Goal: Information Seeking & Learning: Learn about a topic

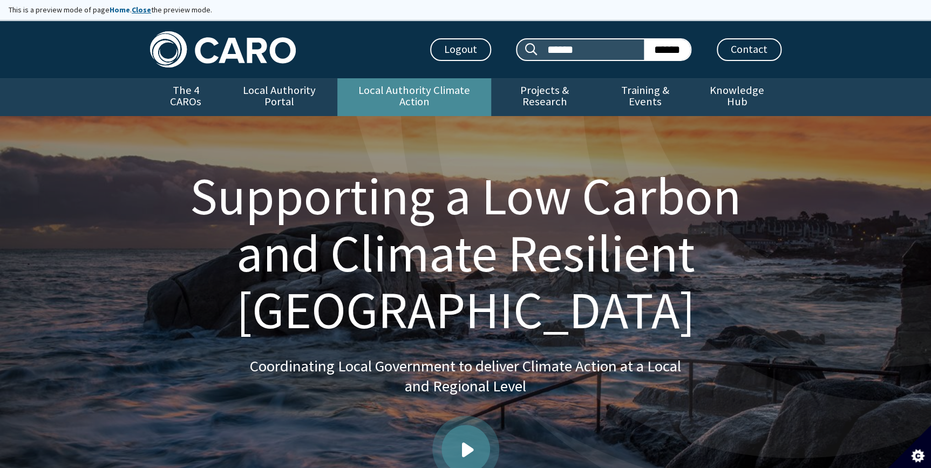
click at [389, 88] on link "Local Authority Climate Action" at bounding box center [414, 97] width 154 height 38
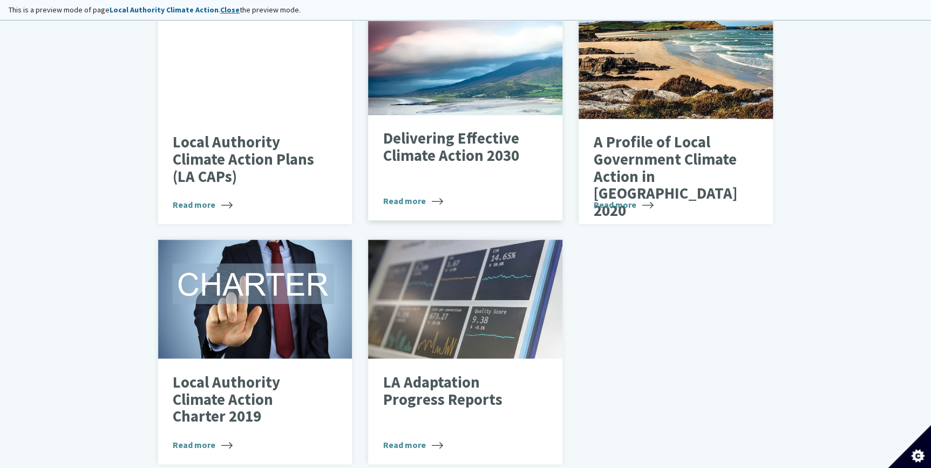
scroll to position [442, 0]
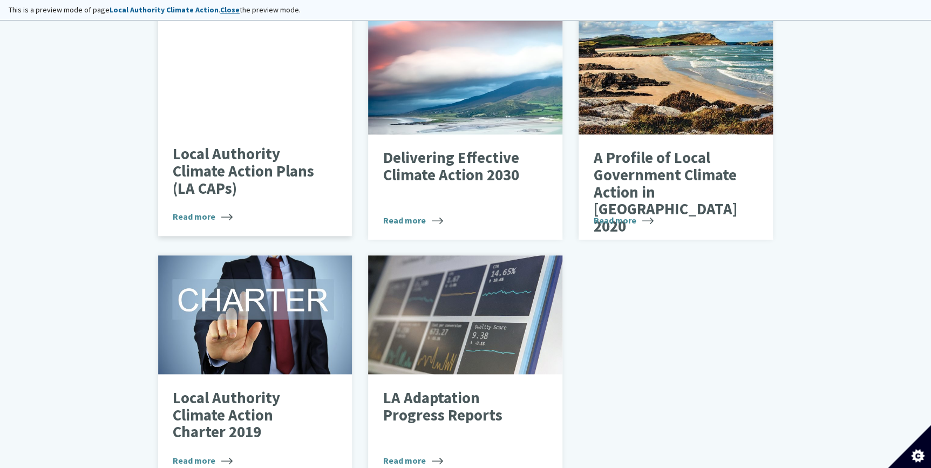
click at [311, 167] on p "Local Authority Climate Action Plans (LA CAPs)" at bounding box center [247, 171] width 148 height 51
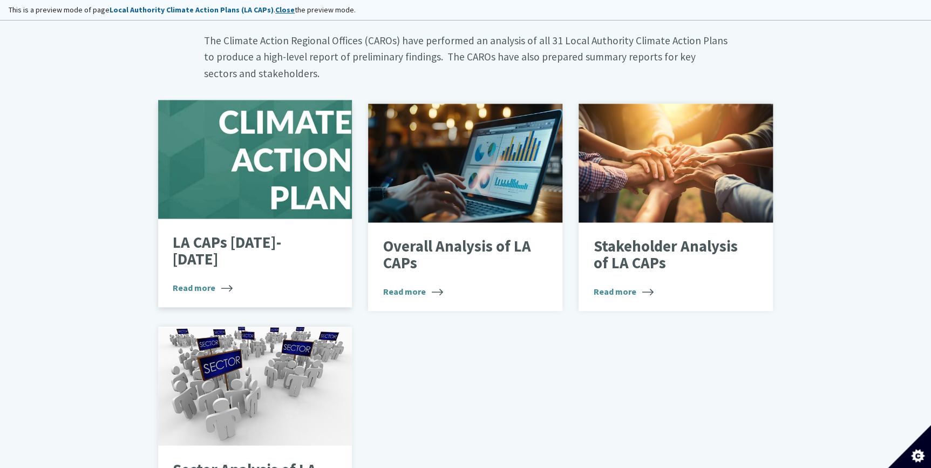
scroll to position [638, 0]
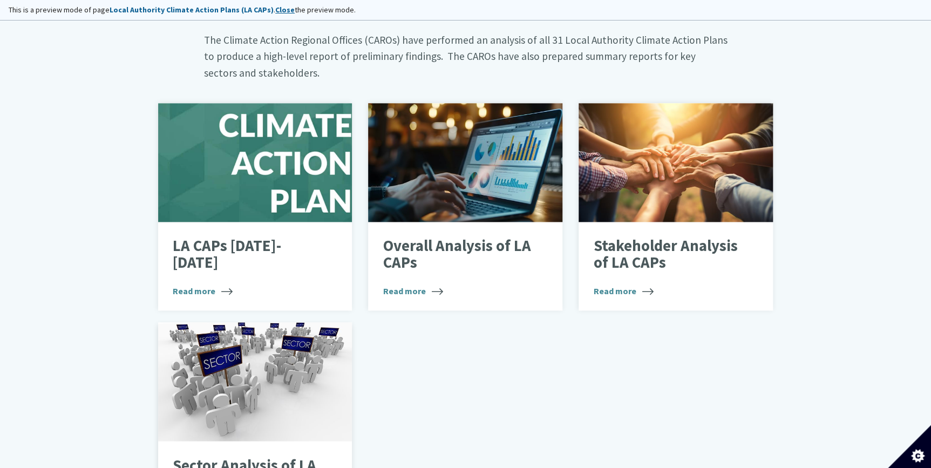
click at [285, 387] on div at bounding box center [255, 381] width 194 height 119
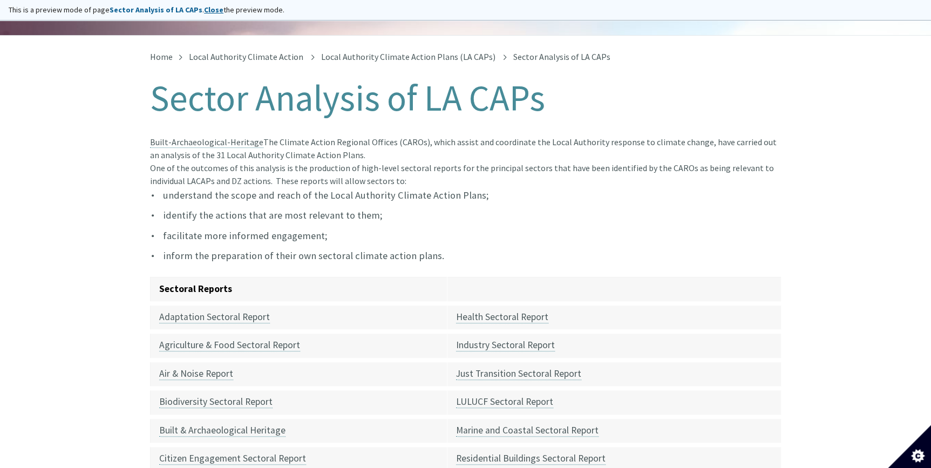
scroll to position [196, 0]
